Goal: Information Seeking & Learning: Learn about a topic

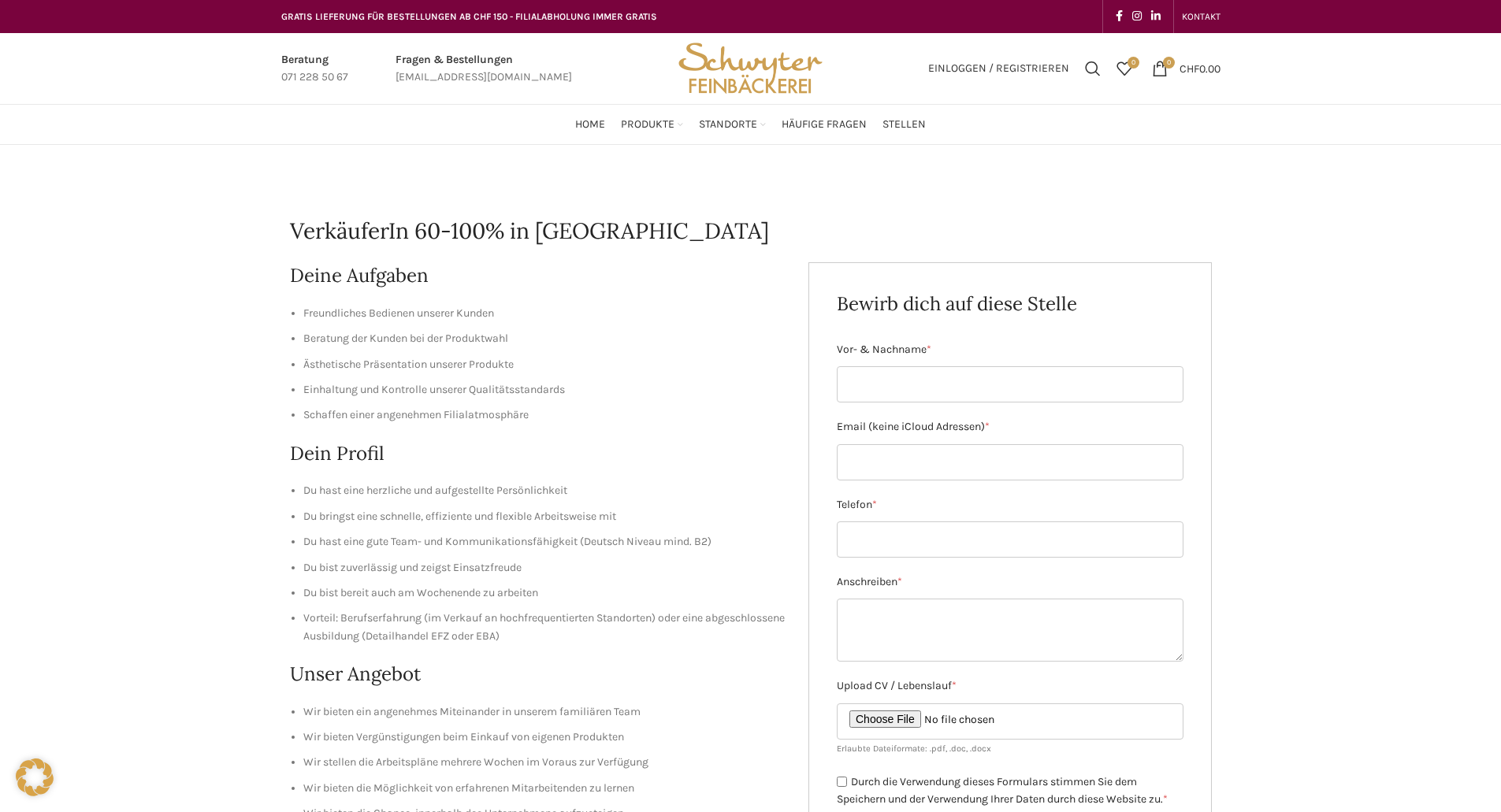
scroll to position [32, 0]
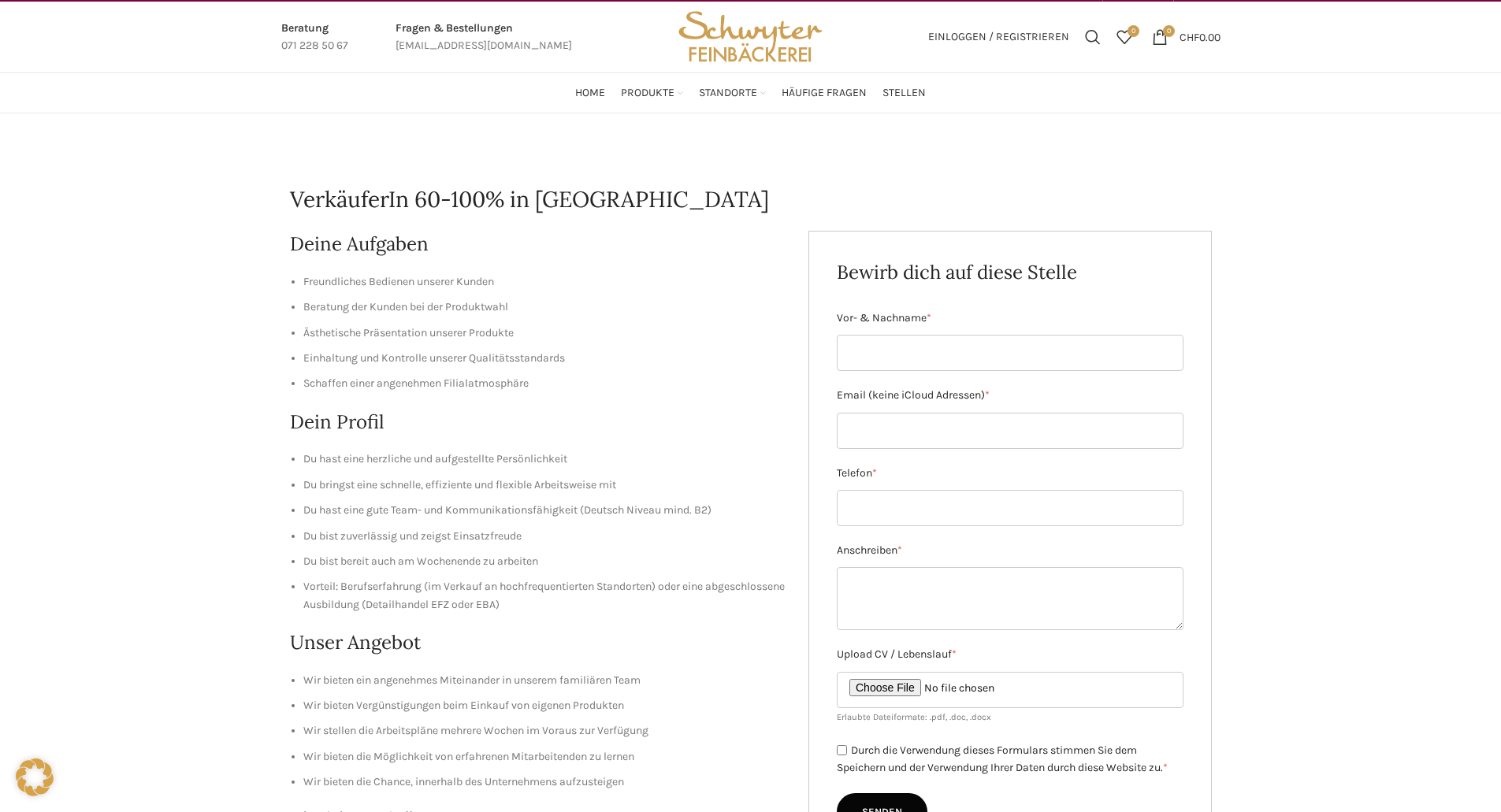
click at [0, 32] on div "Beratung 071 228 50 67 Fragen & Bestellungen [EMAIL_ADDRESS][DOMAIN_NAME] Einlo…" at bounding box center [750, 38] width 1501 height 72
click at [0, 32] on div "Beratung 071 228 50 67 Fragen & Bestellungen bestellungen@schwyter.com Einlogge…" at bounding box center [750, 38] width 1501 height 72
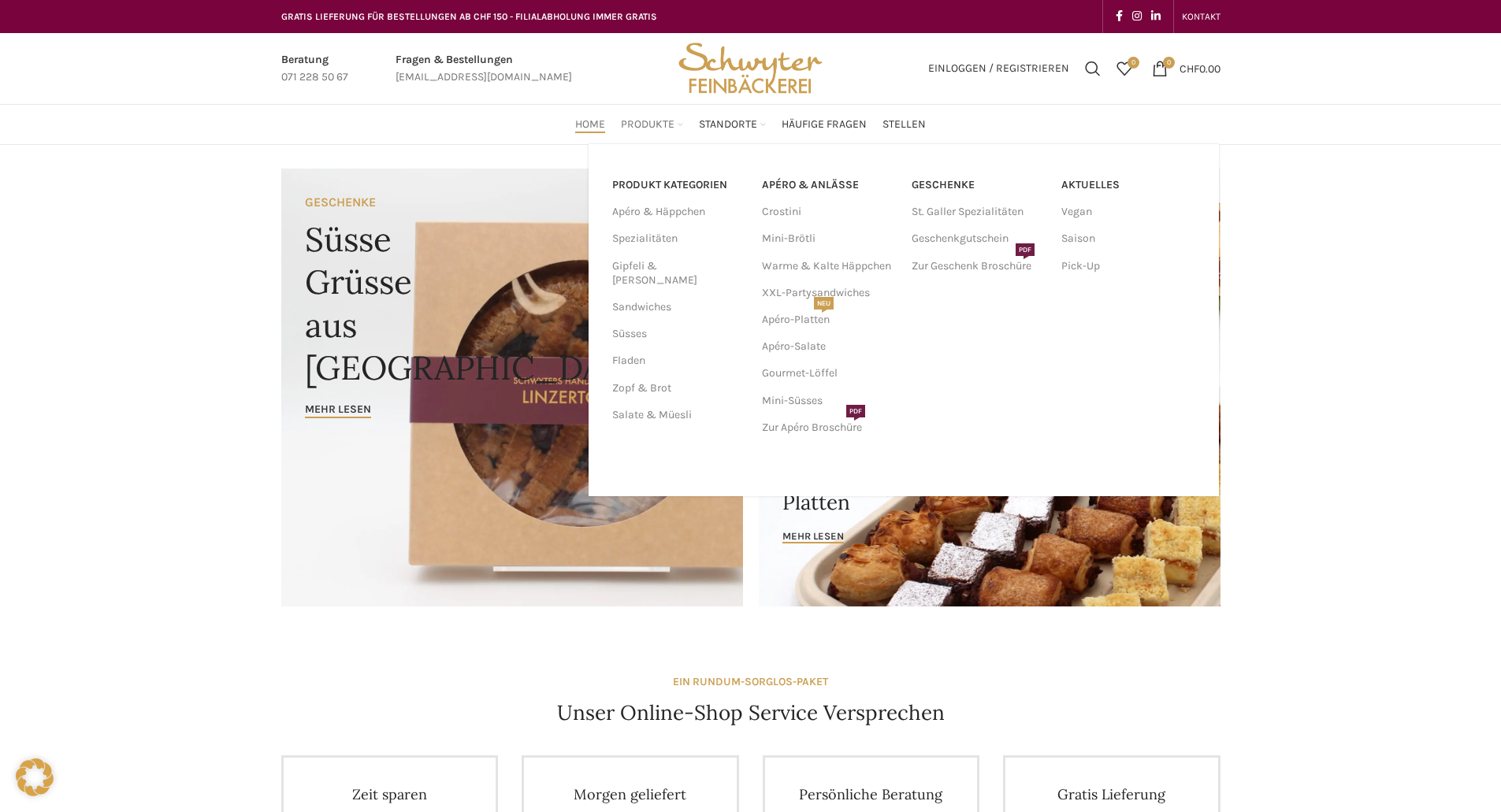
scroll to position [3, 0]
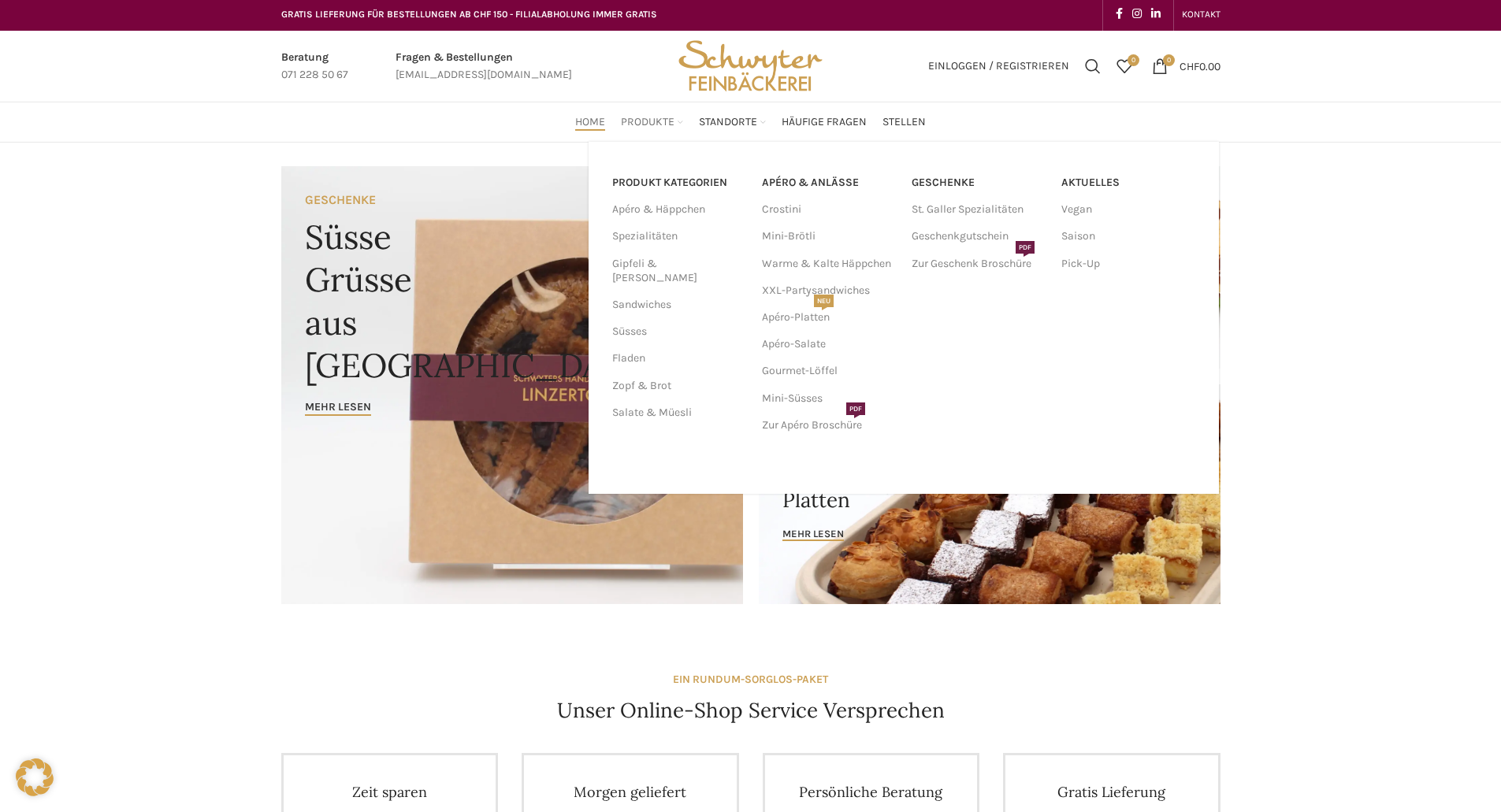
click at [660, 121] on span "Produkte" at bounding box center [647, 123] width 54 height 15
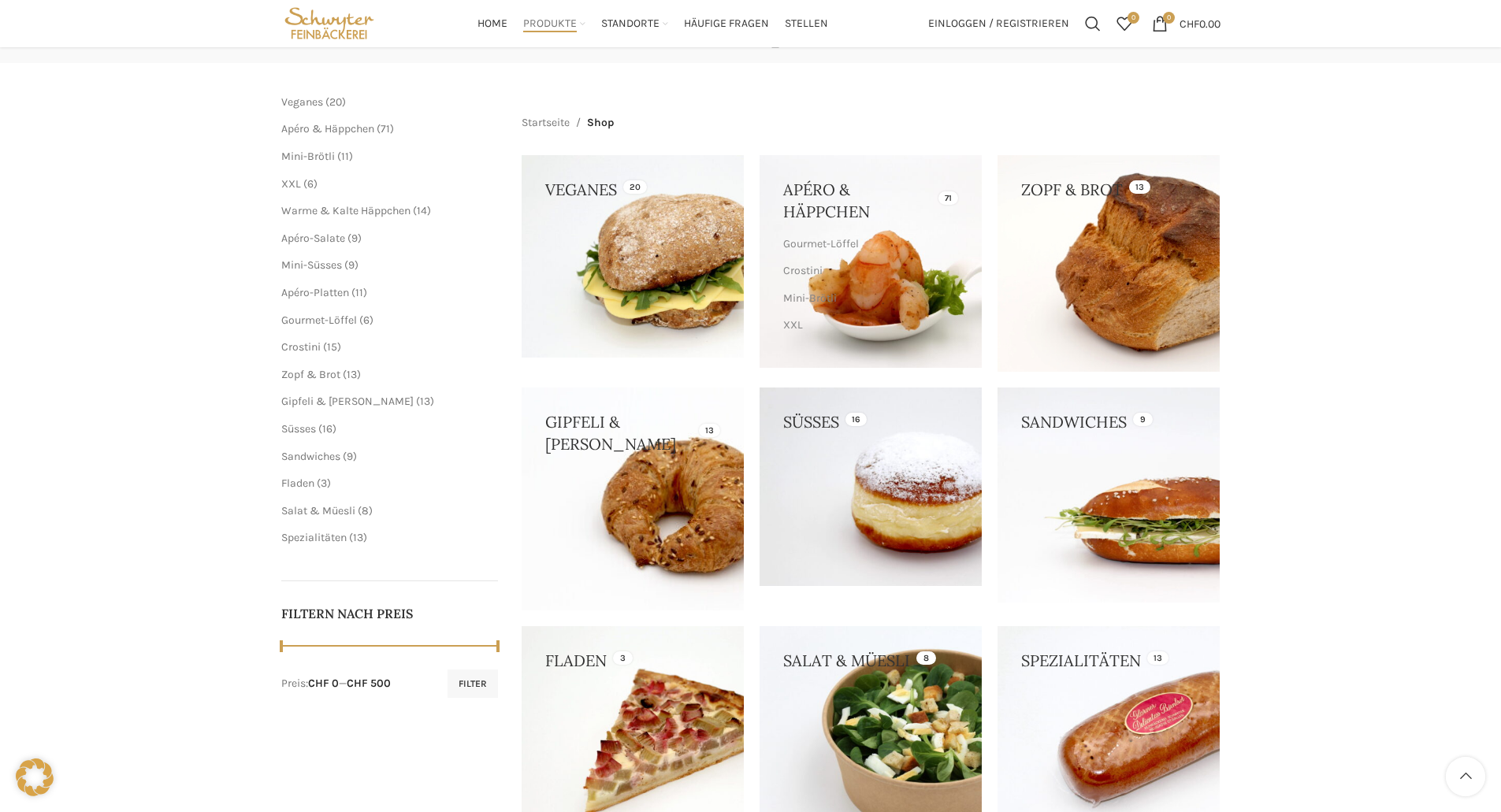
scroll to position [151, 0]
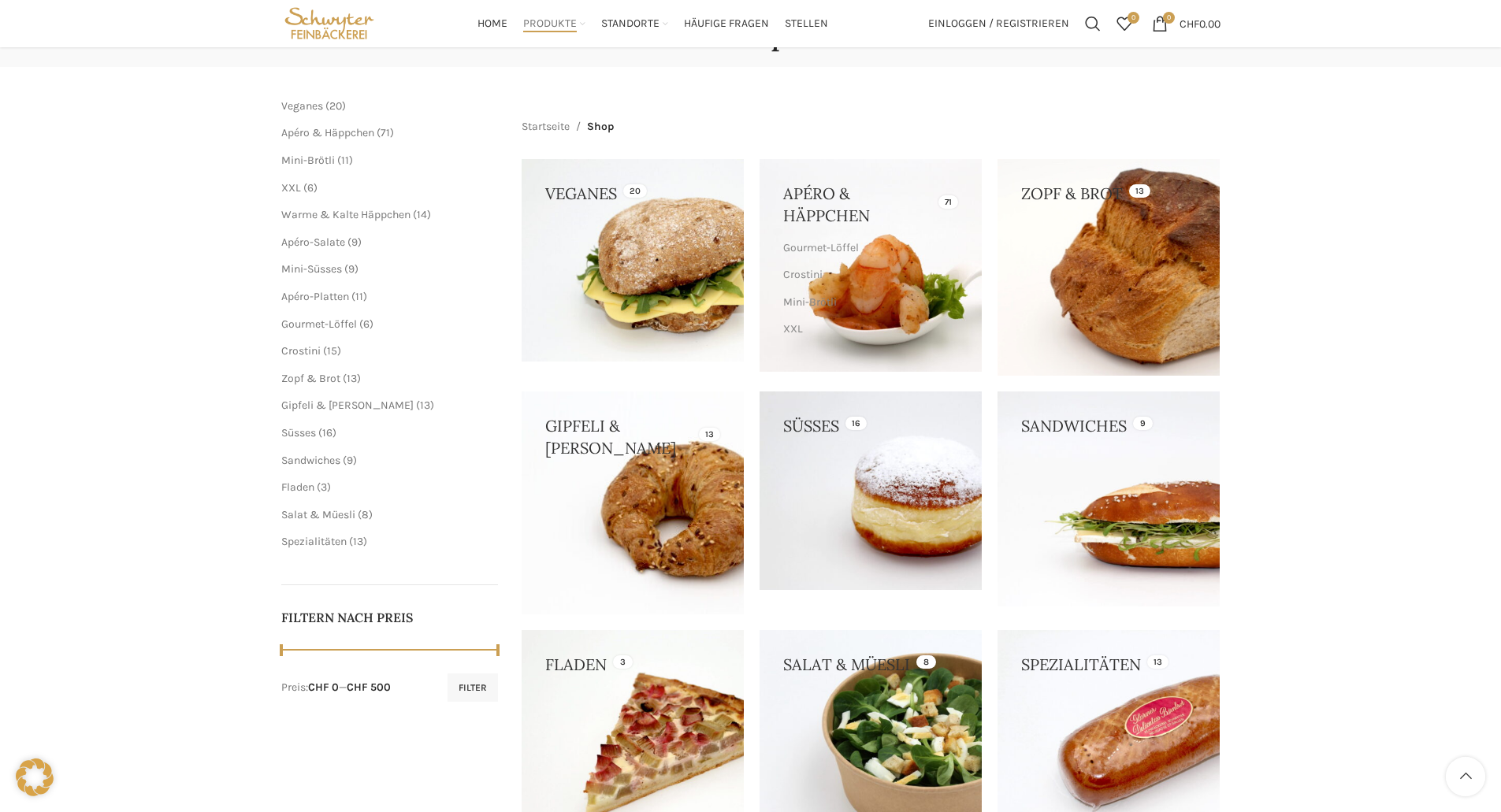
click at [1115, 273] on link at bounding box center [1108, 267] width 222 height 217
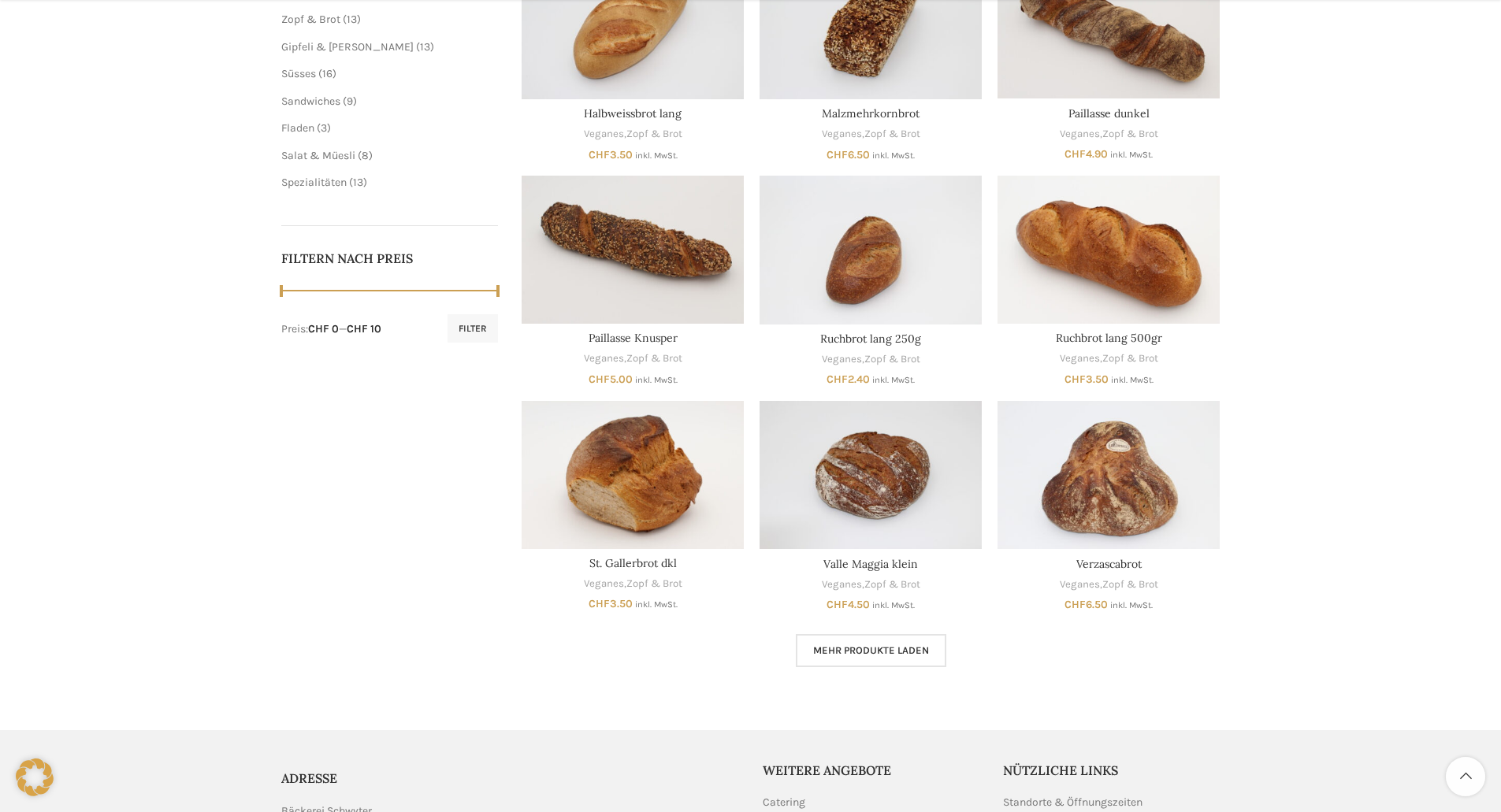
scroll to position [567, 0]
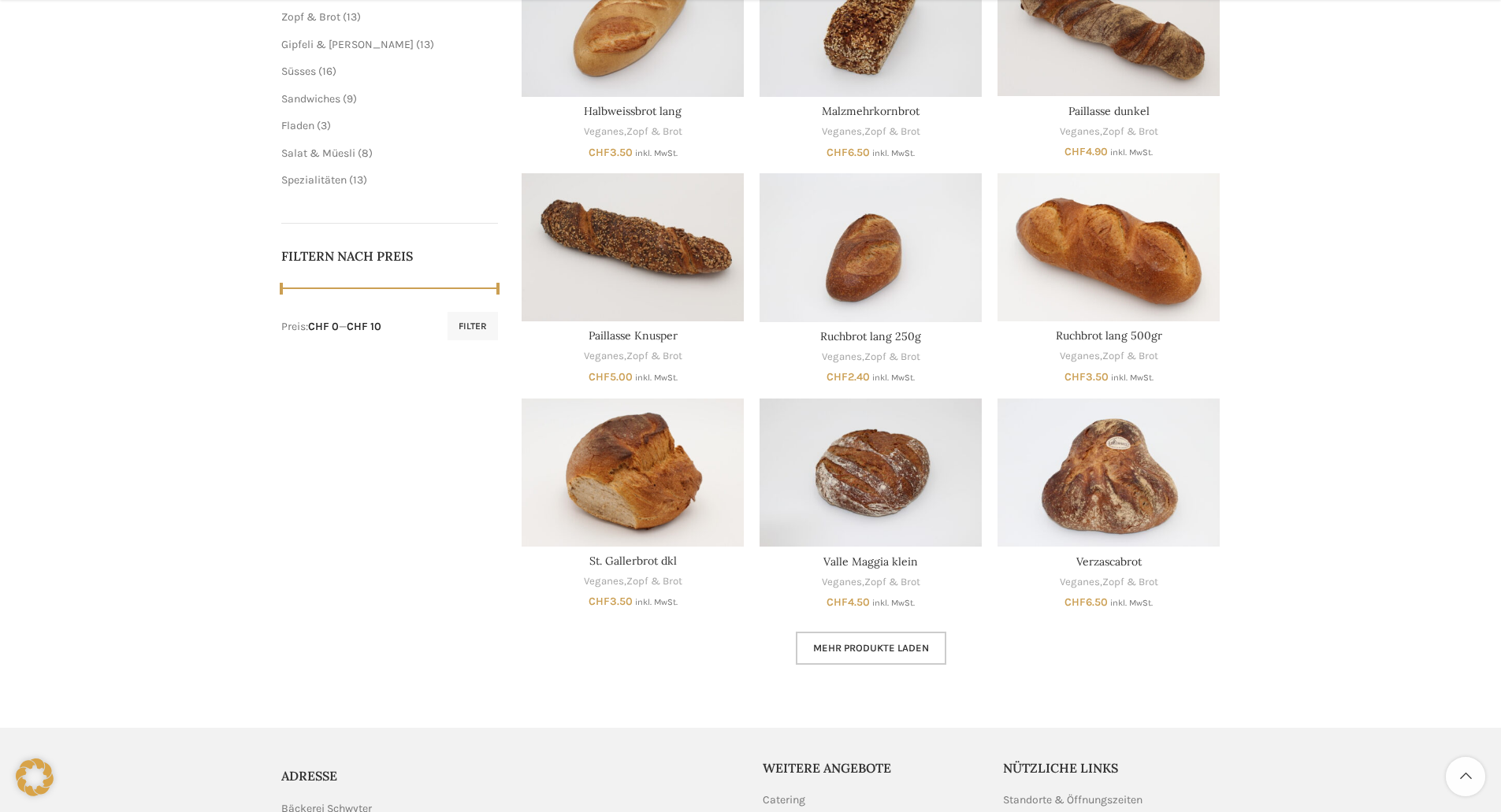
click at [881, 658] on link "Mehr Produkte laden" at bounding box center [871, 648] width 150 height 33
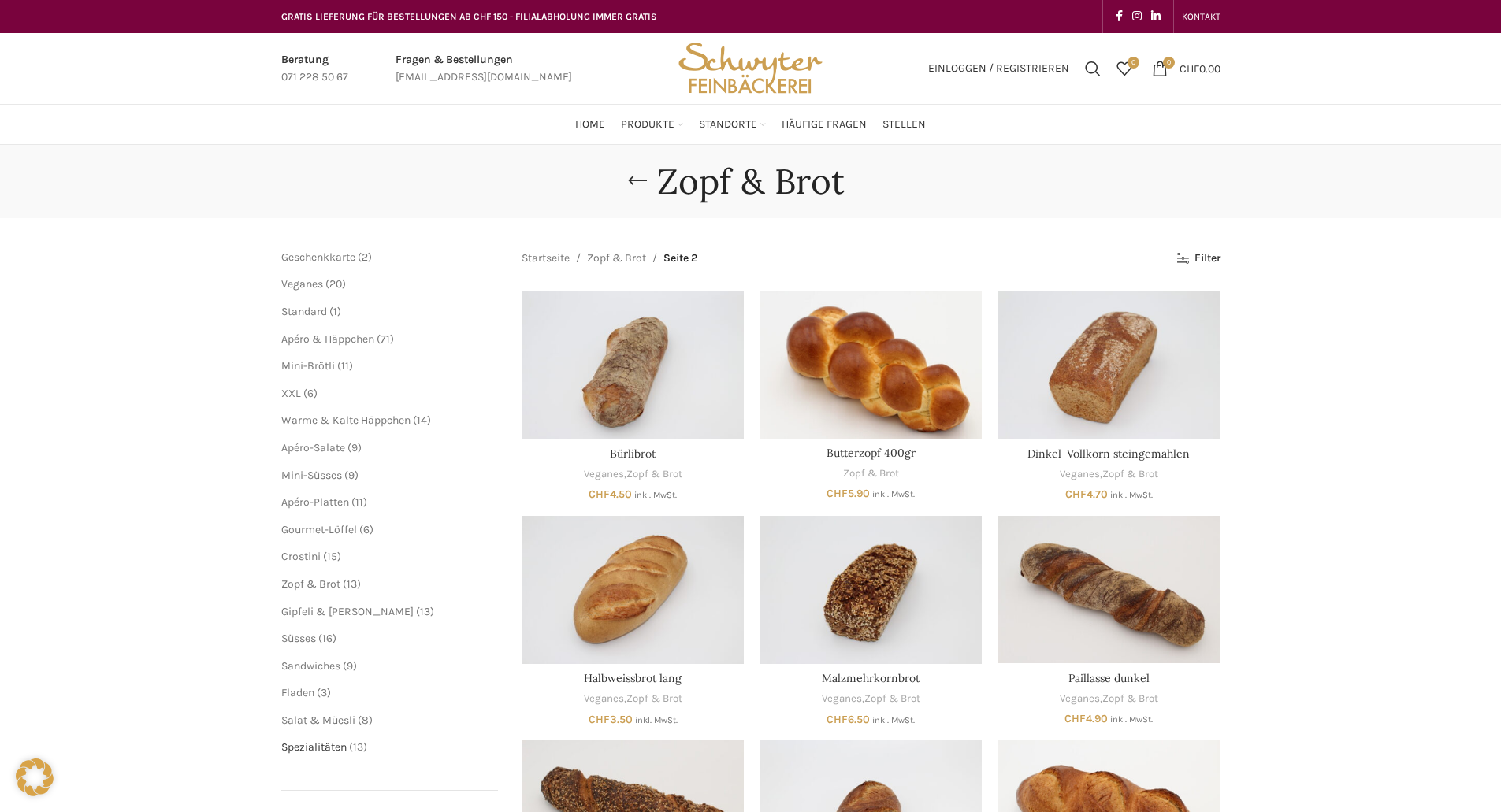
click at [310, 754] on span "Spezialitäten" at bounding box center [313, 747] width 66 height 14
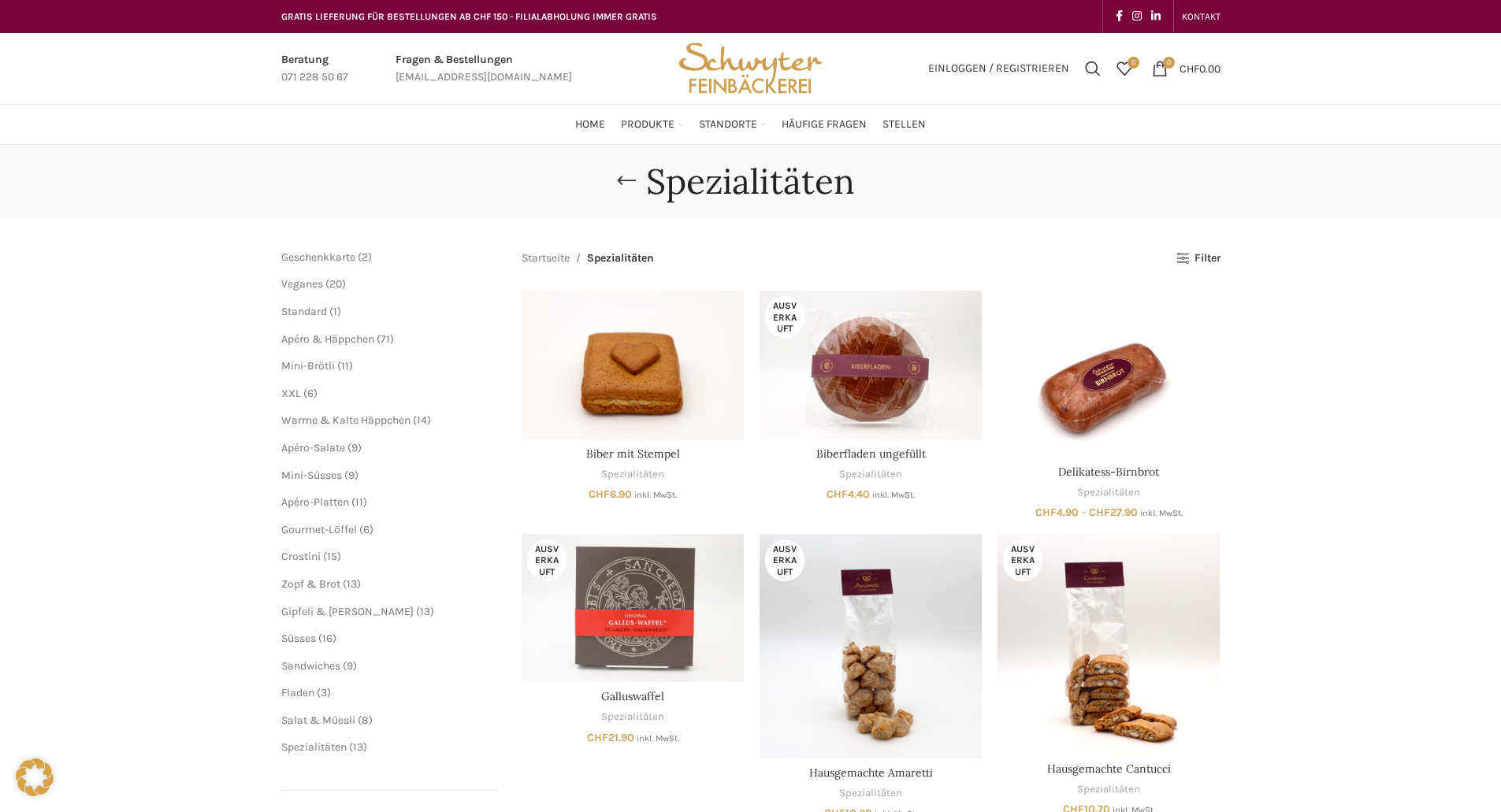
click at [776, 74] on img "Site logo" at bounding box center [750, 68] width 155 height 71
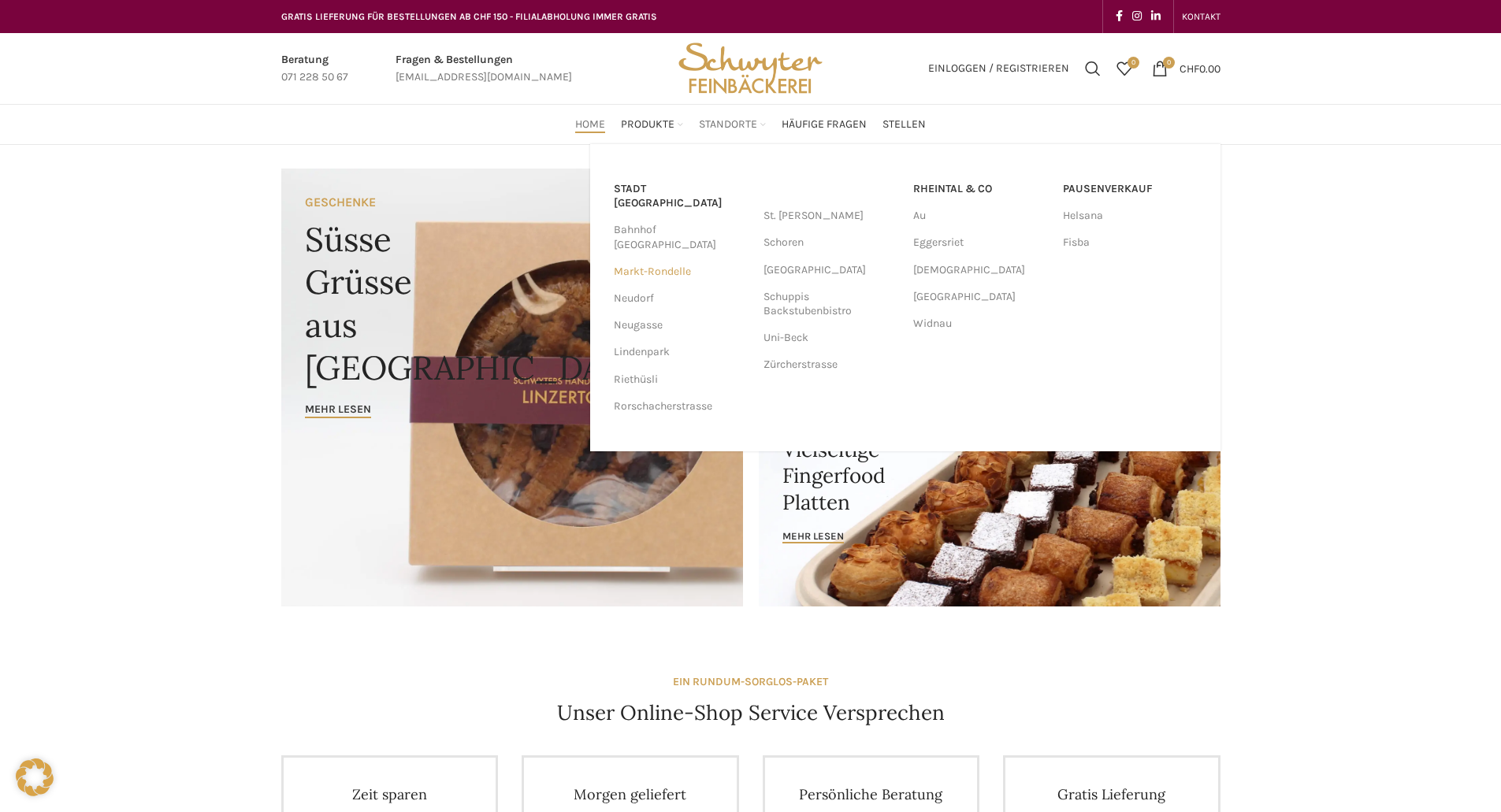
click at [661, 259] on link "Markt-Rondelle" at bounding box center [680, 272] width 134 height 26
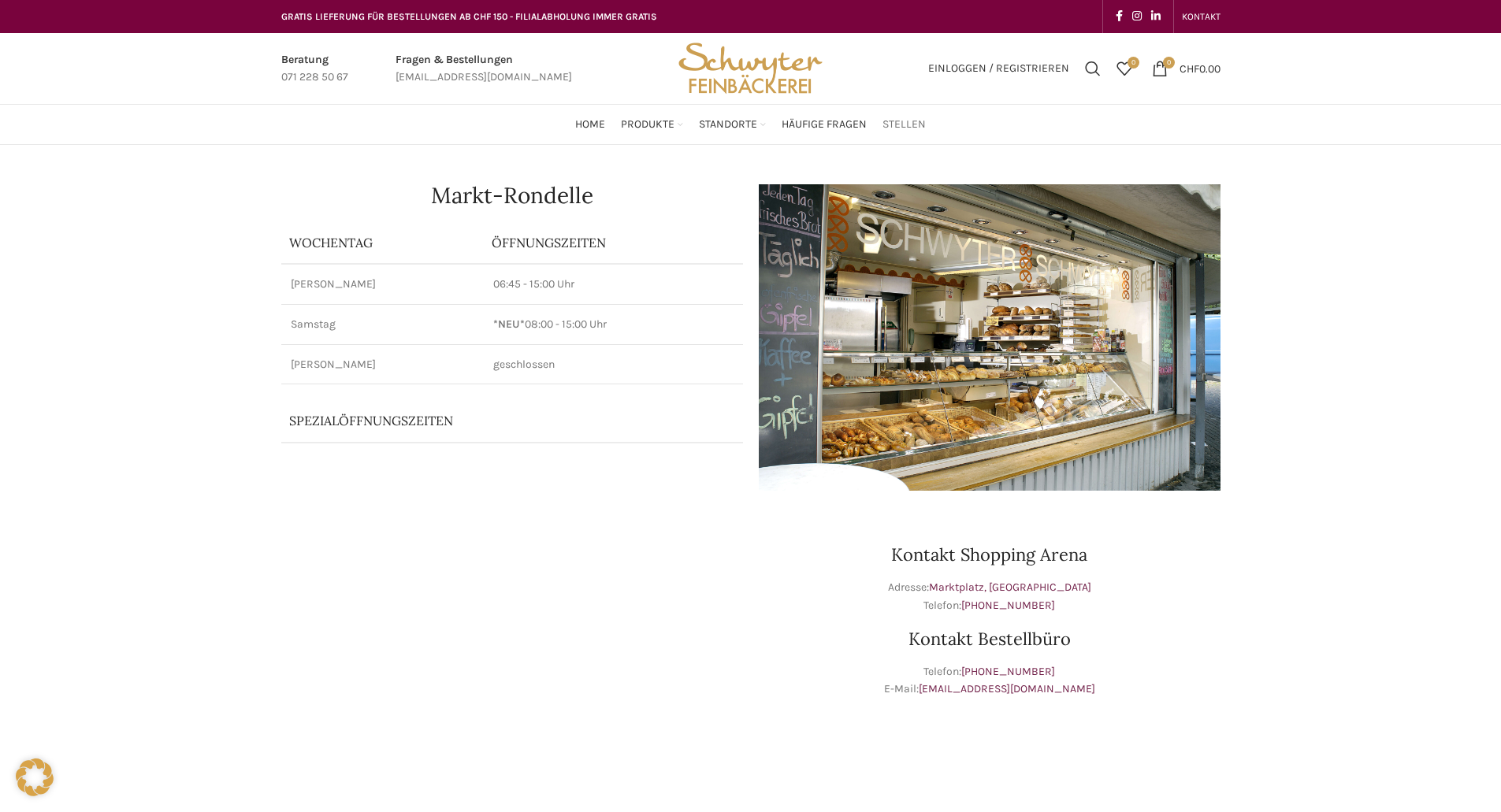
click at [922, 129] on span "Stellen" at bounding box center [903, 125] width 44 height 15
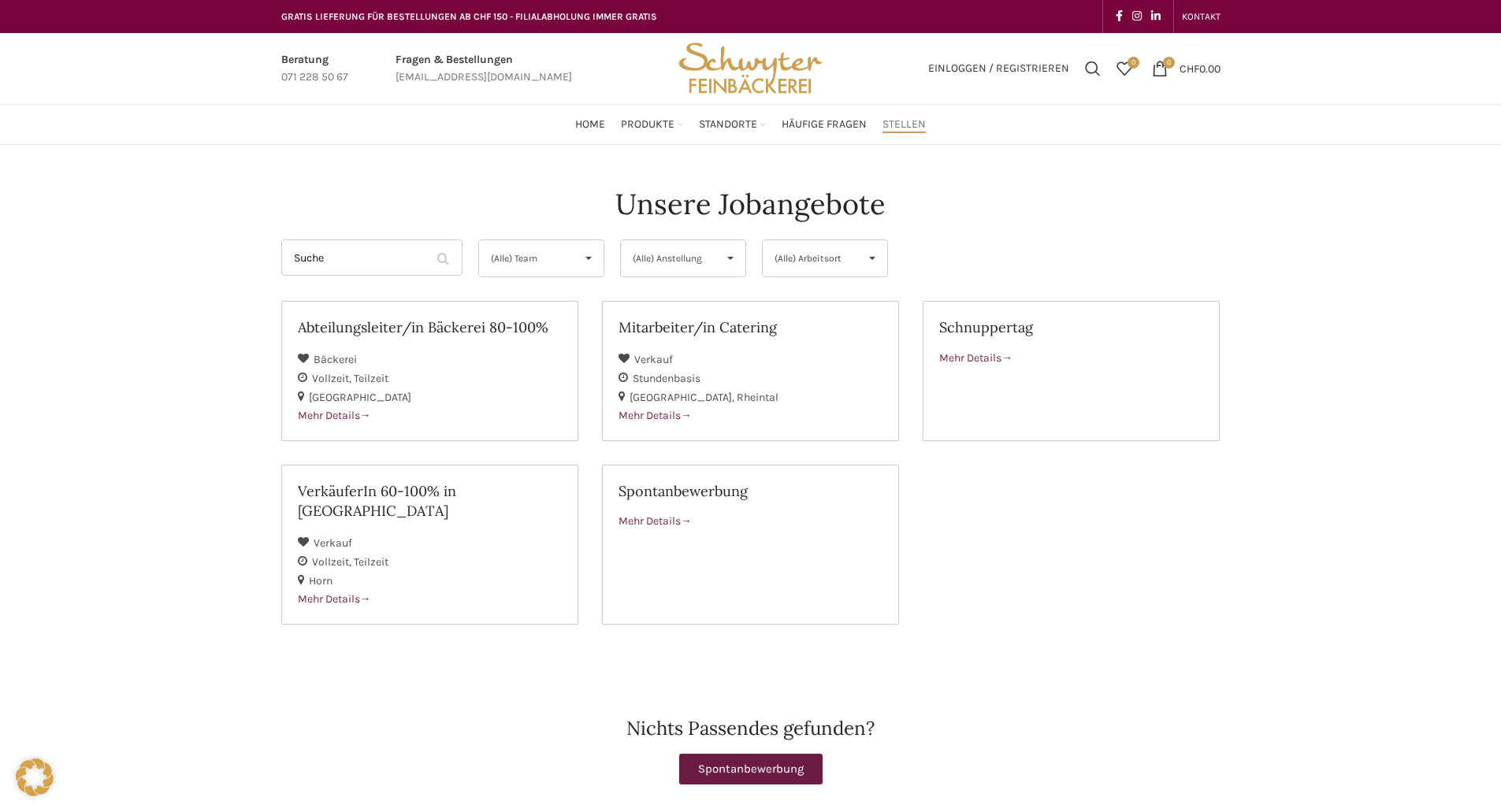
click at [922, 129] on span "Stellen" at bounding box center [903, 125] width 44 height 15
click at [333, 588] on link "VerkäuferIn 60-100% in Horn Verkauf Vollzeit Teilzeit Horn Mehr Details" at bounding box center [429, 544] width 297 height 160
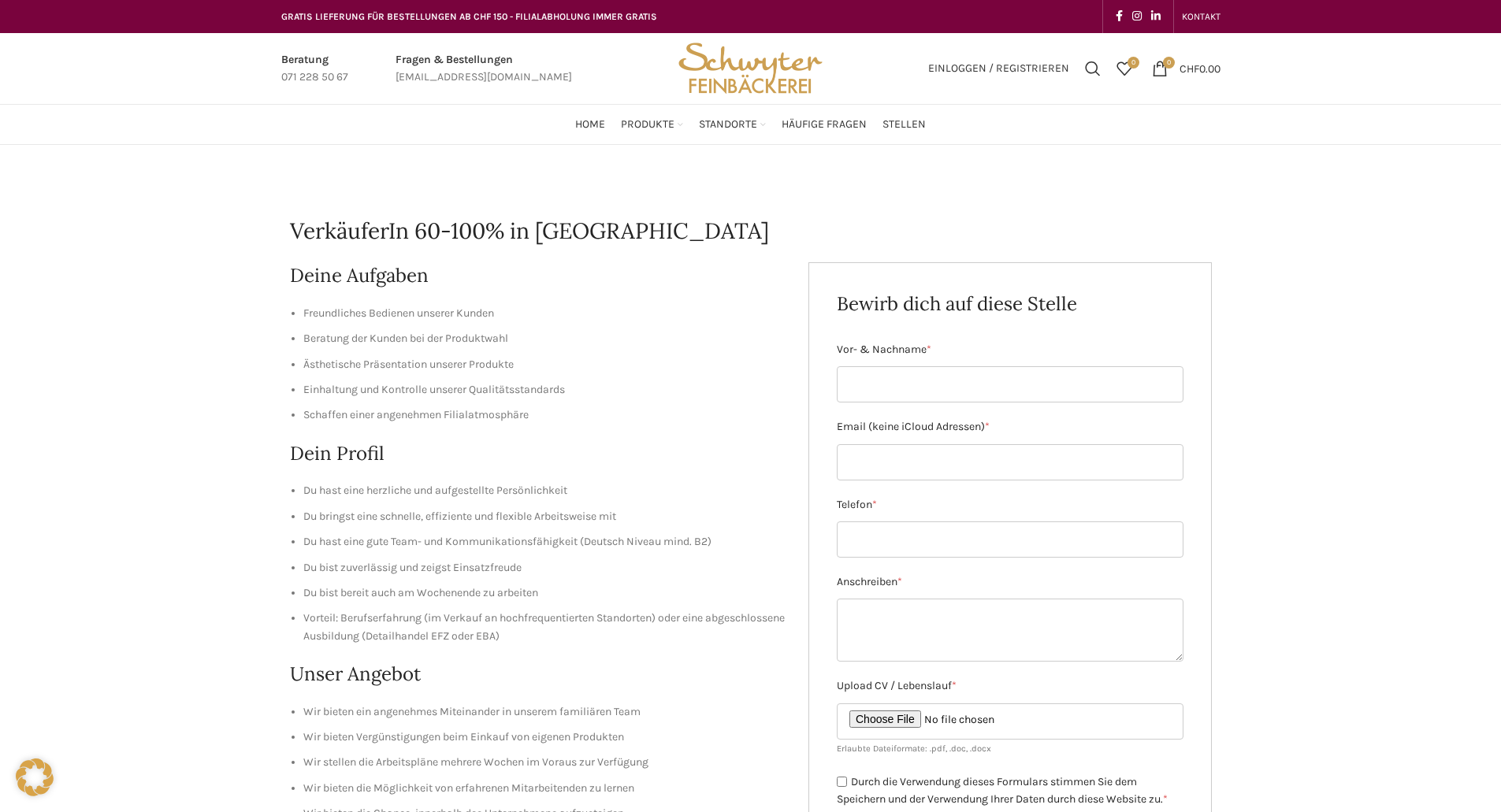
click at [235, 575] on div "VerkäuferIn 60-100% in Horn Deine Aufgaben Freundliches Bedienen unserer Kunden…" at bounding box center [750, 629] width 1501 height 969
click at [184, 535] on div "VerkäuferIn 60-100% in Horn Deine Aufgaben Freundliches Bedienen unserer Kunden…" at bounding box center [750, 629] width 1501 height 969
click at [924, 127] on span "Stellen" at bounding box center [903, 125] width 44 height 15
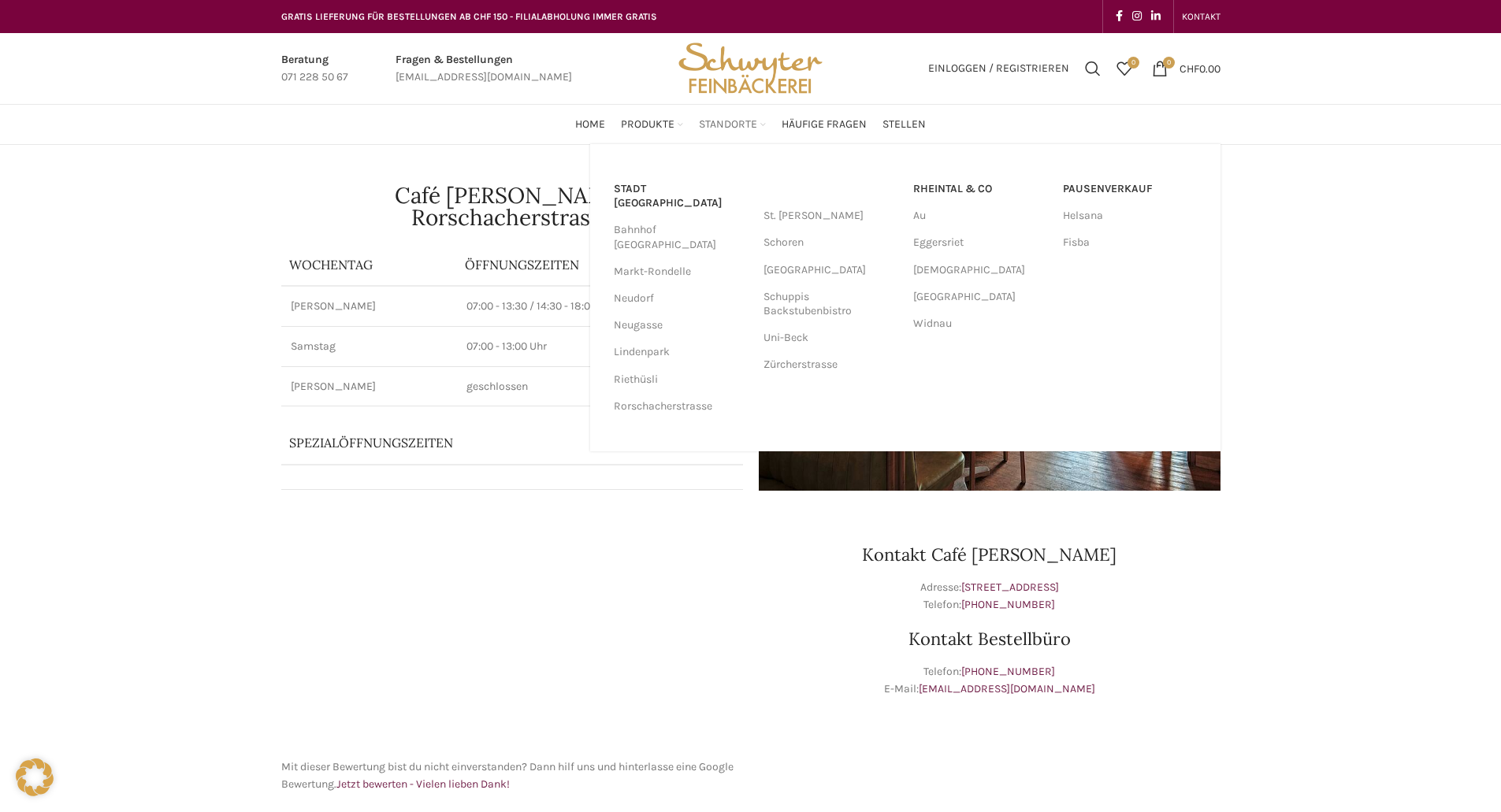
click at [733, 128] on span "Standorte" at bounding box center [727, 125] width 58 height 15
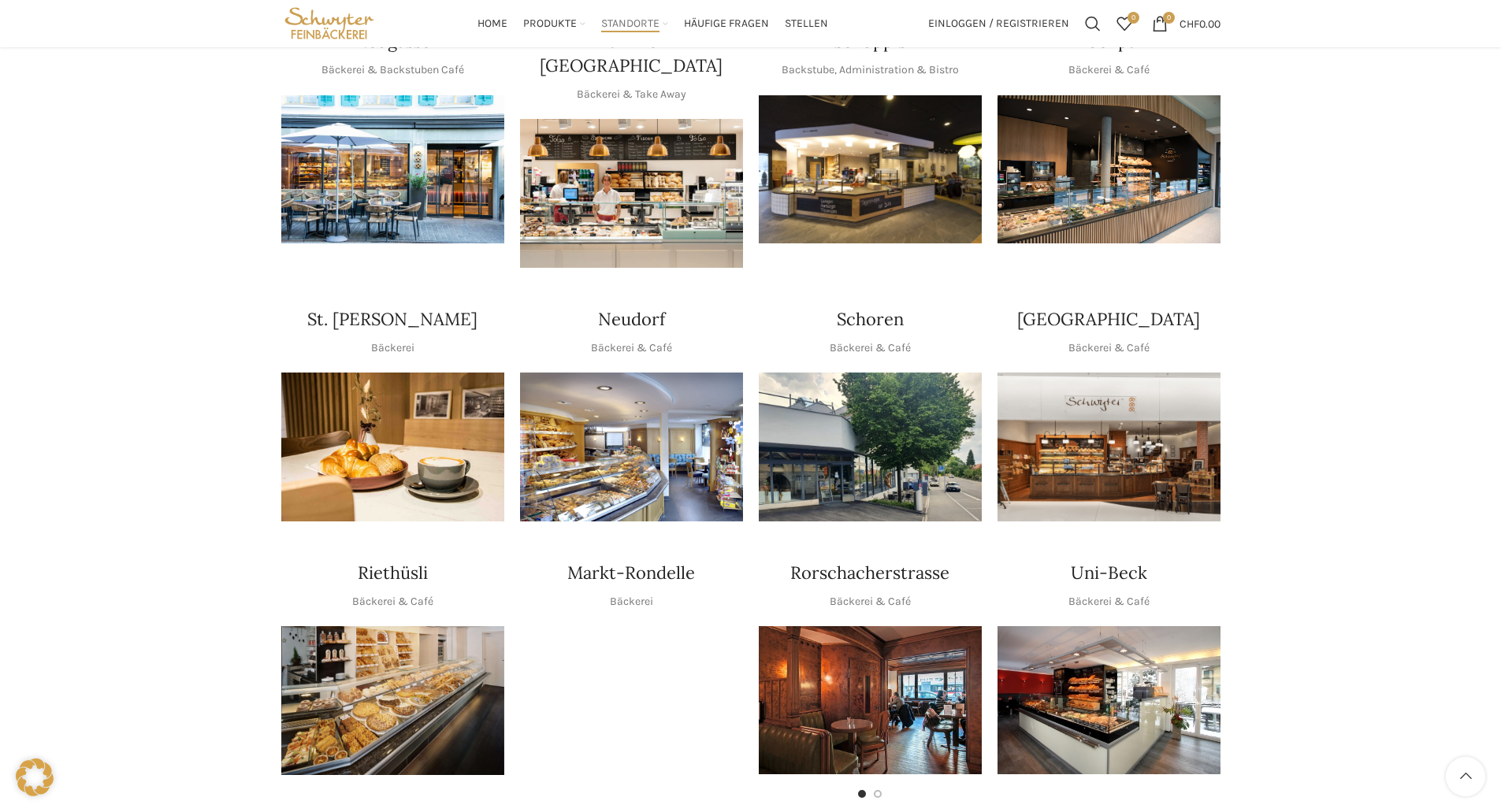
scroll to position [353, 0]
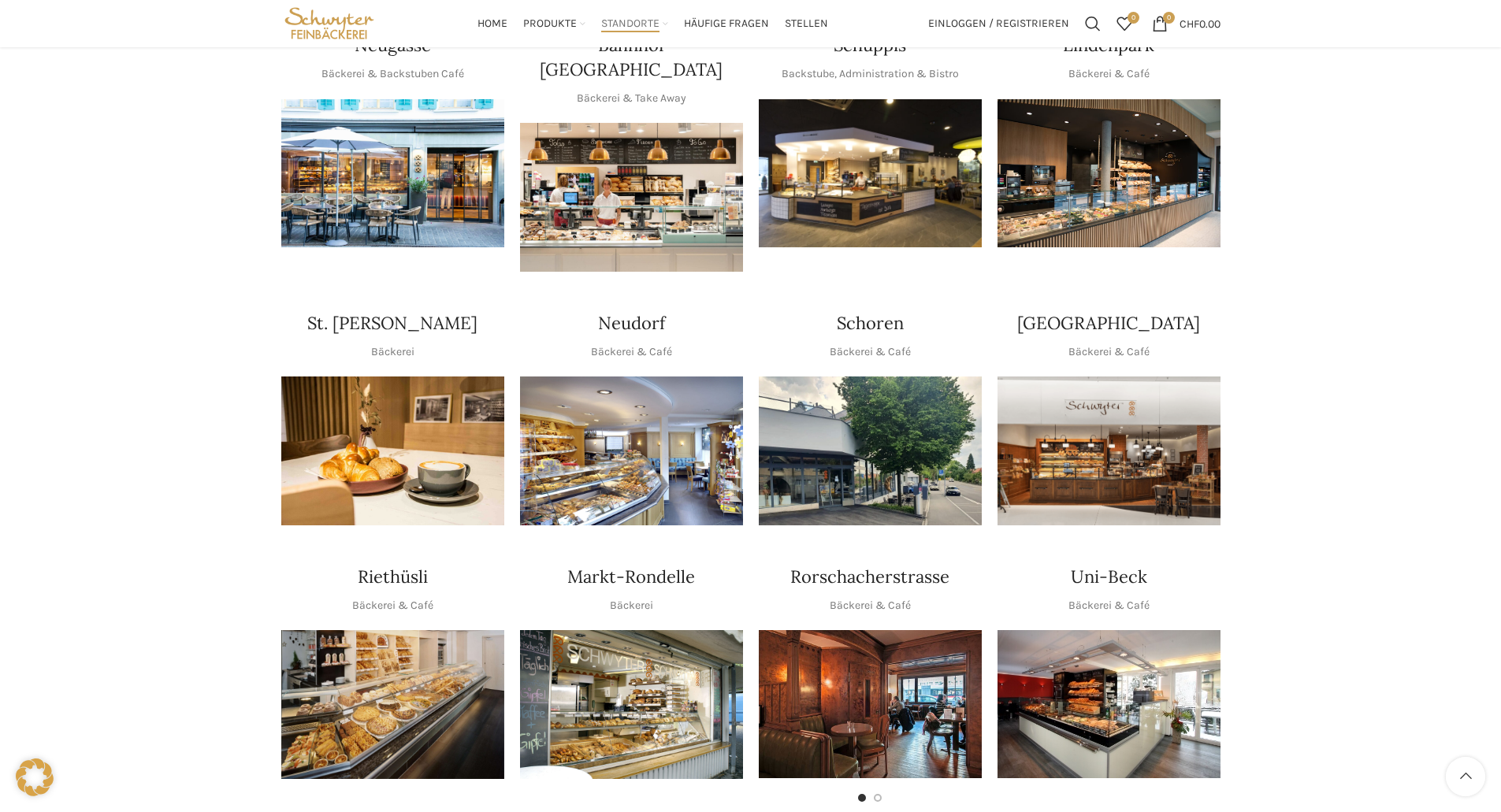
click at [651, 424] on img "1 / 1" at bounding box center [631, 451] width 223 height 149
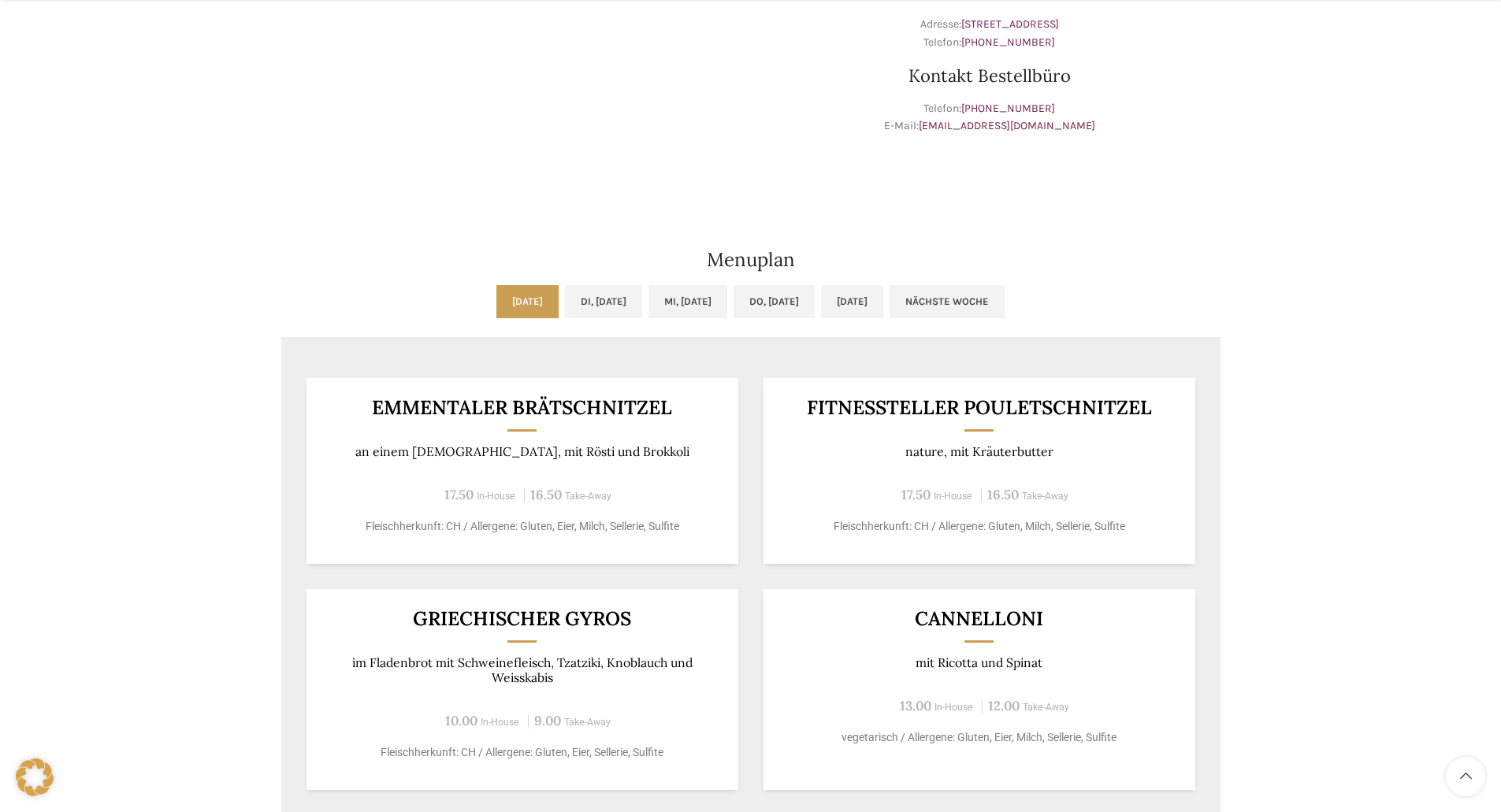
scroll to position [567, 0]
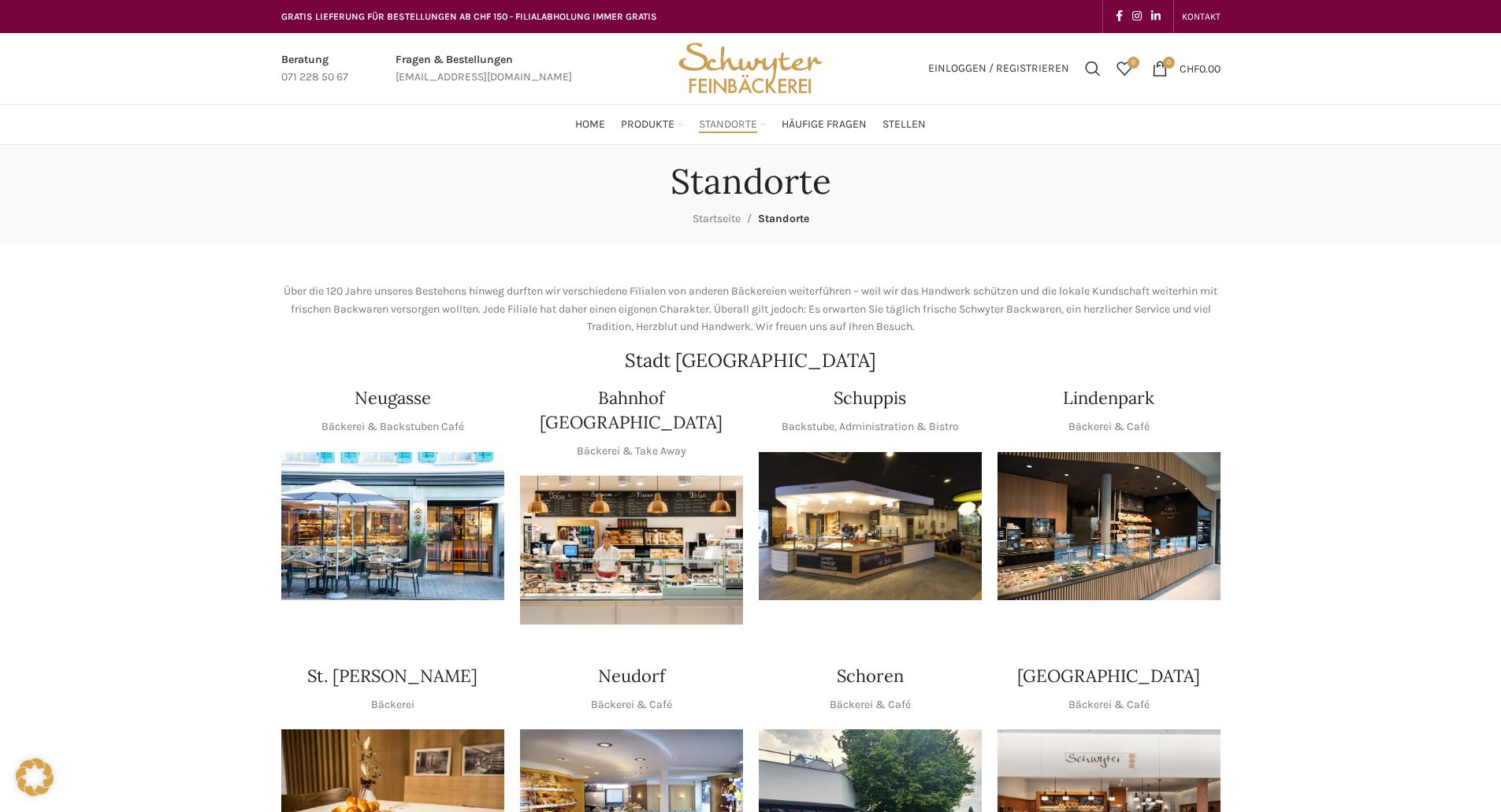
click at [423, 501] on img "1 / 1" at bounding box center [392, 527] width 223 height 149
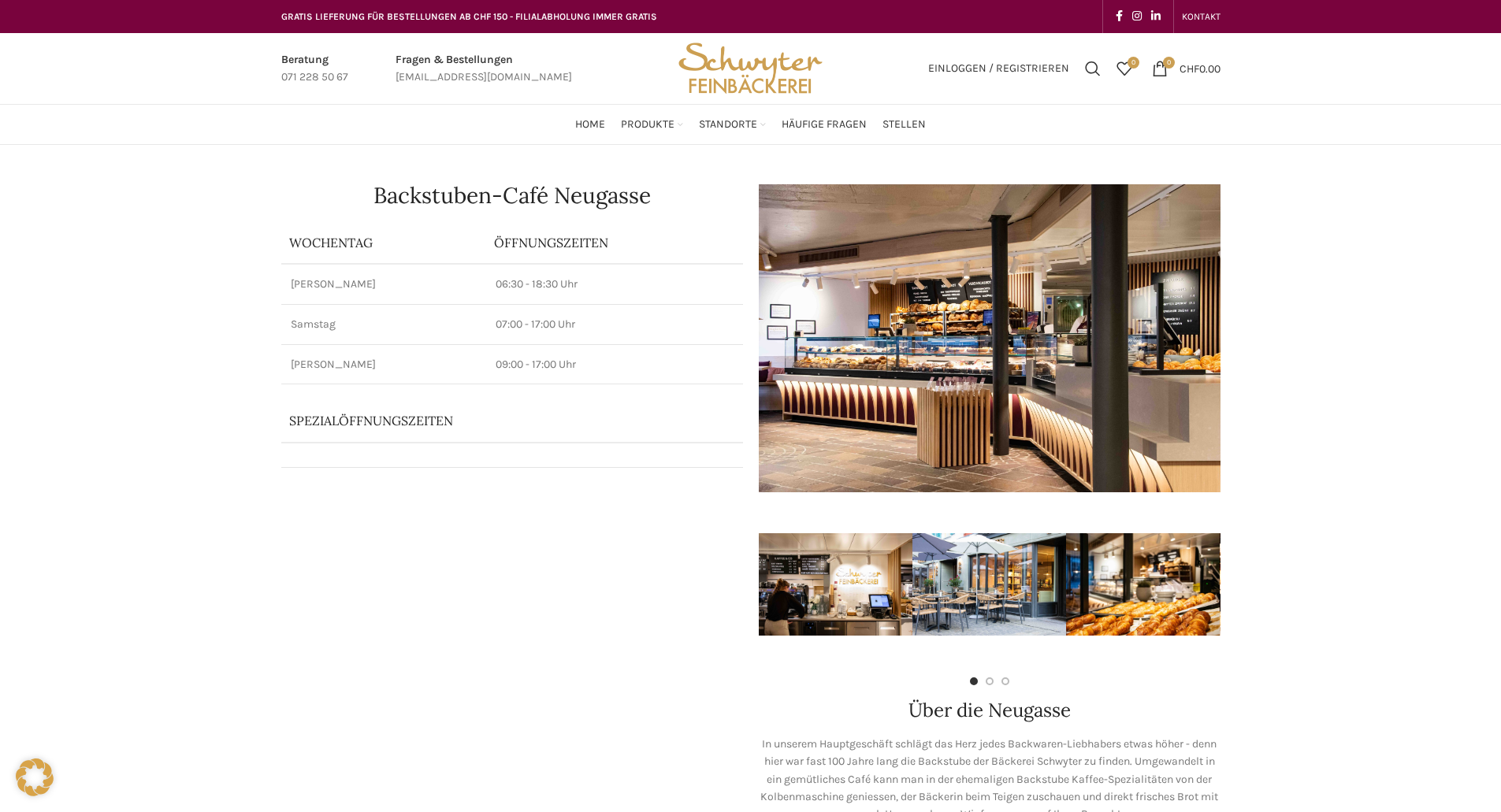
click at [1177, 414] on img at bounding box center [990, 338] width 462 height 308
click at [843, 616] on img "1 / 7" at bounding box center [836, 585] width 154 height 102
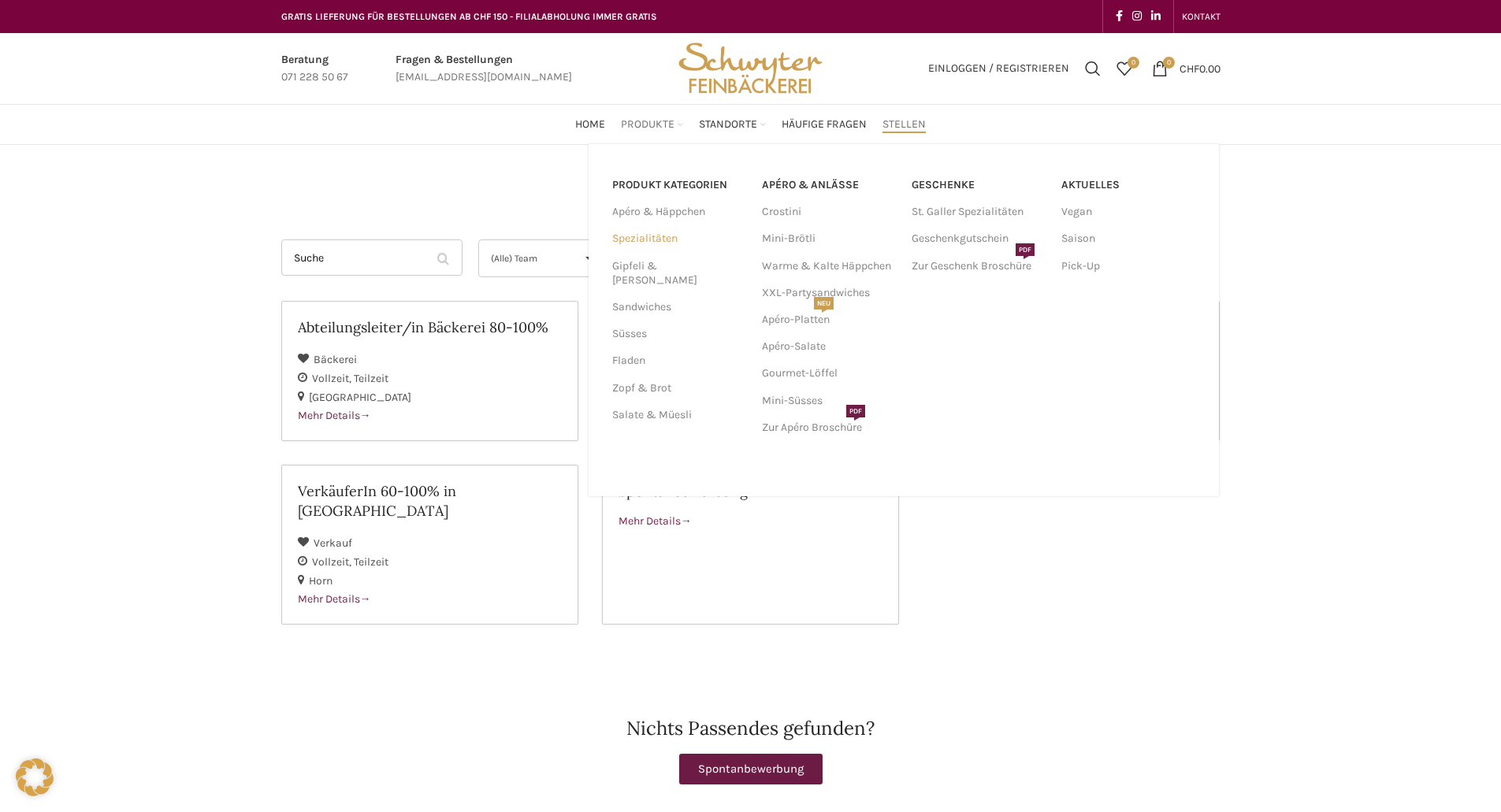
click at [648, 239] on link "Spezialitäten" at bounding box center [677, 238] width 131 height 26
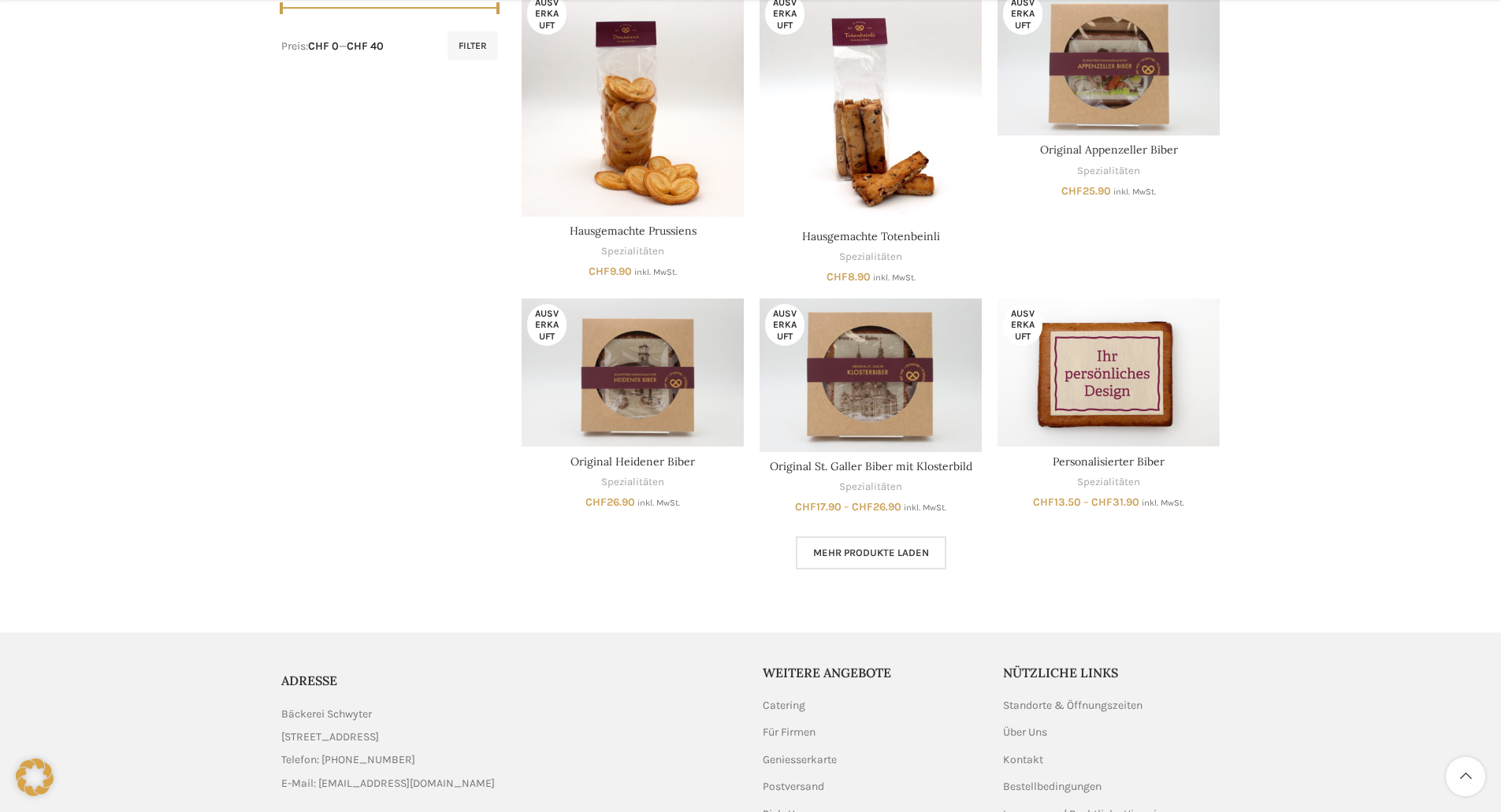
scroll to position [850, 0]
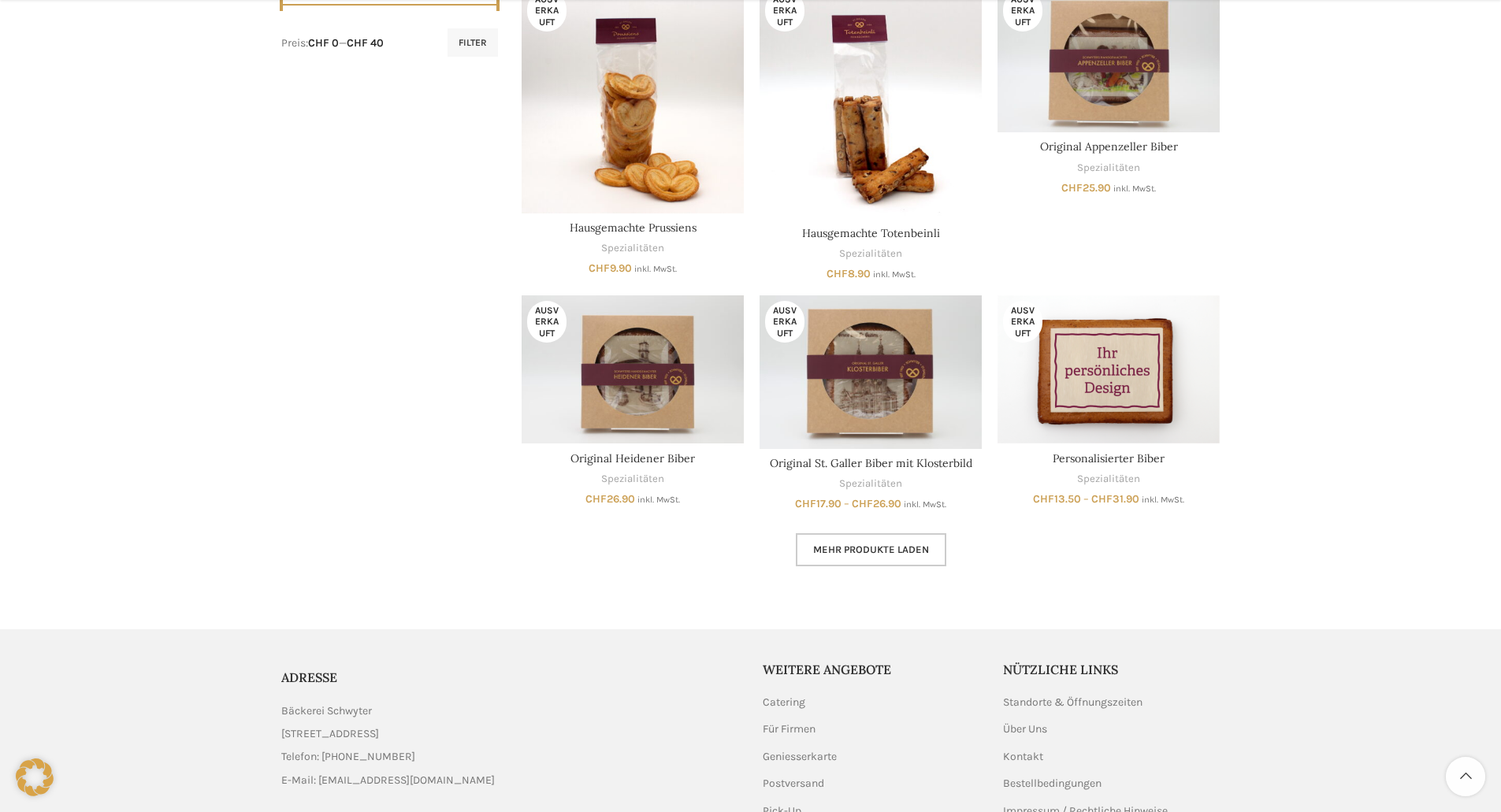
click at [829, 548] on span "Mehr Produkte laden" at bounding box center [871, 550] width 116 height 13
